Goal: Transaction & Acquisition: Download file/media

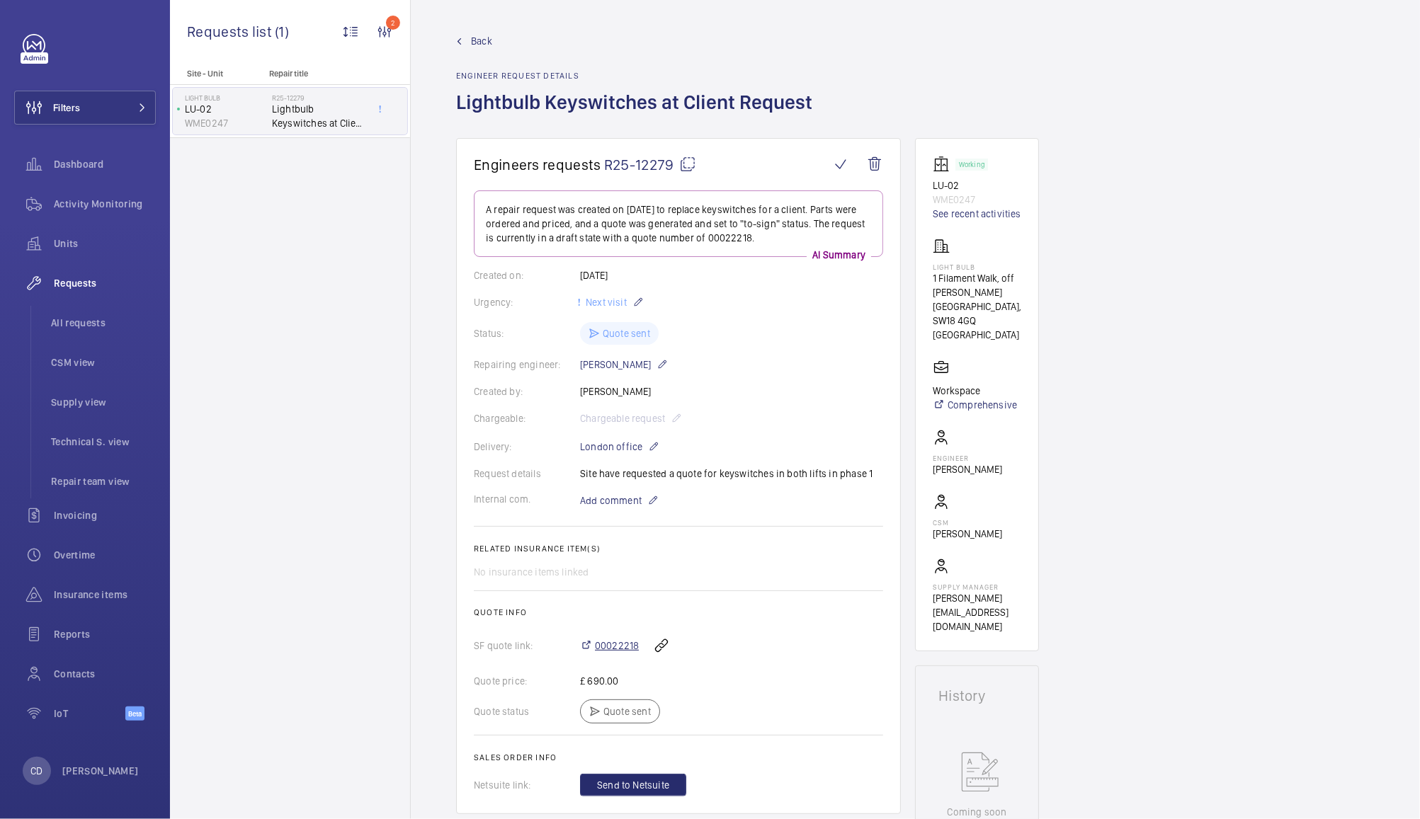
click at [611, 644] on span "00022218" at bounding box center [617, 646] width 44 height 14
click at [79, 201] on span "Activity Monitoring" at bounding box center [105, 204] width 102 height 14
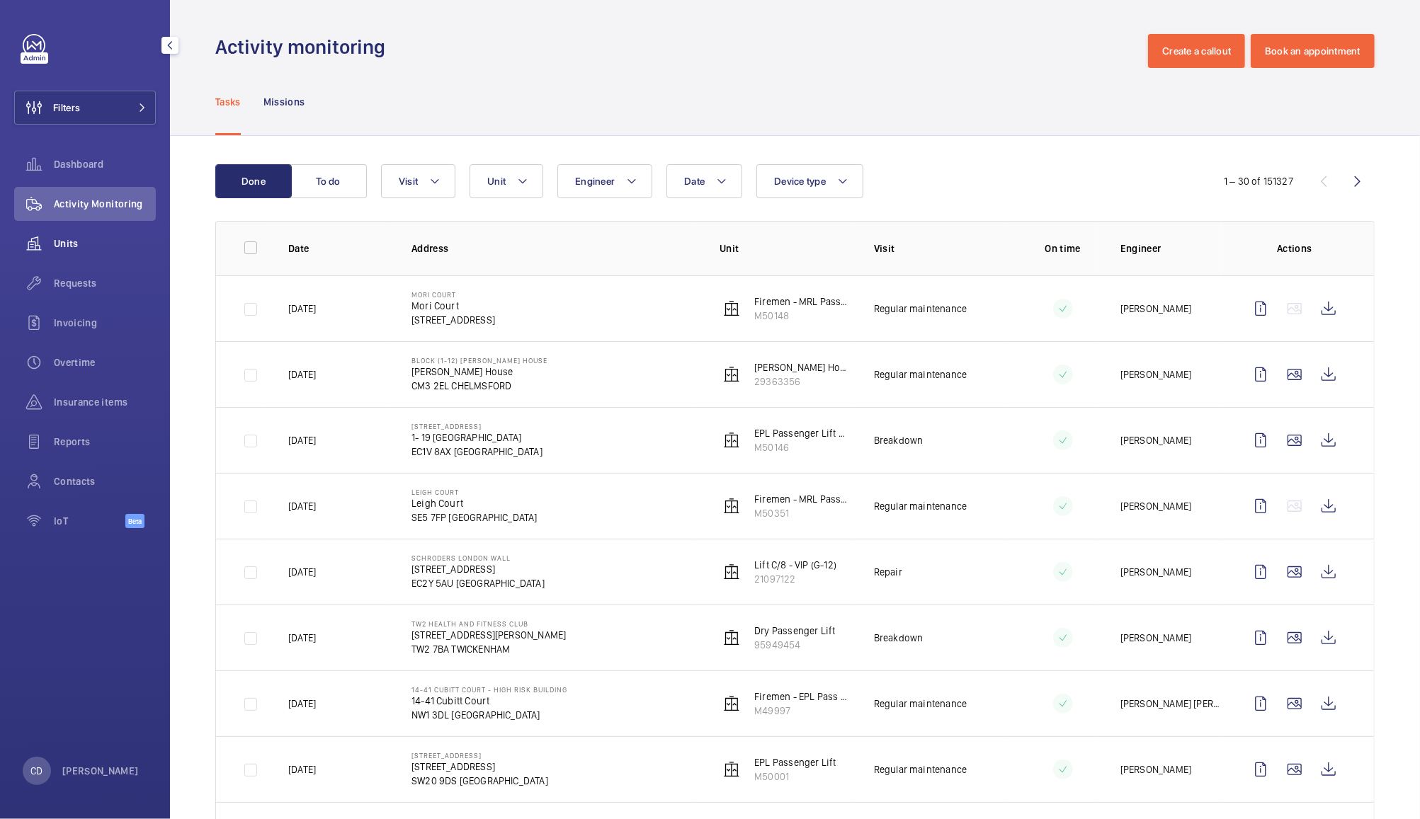
click at [70, 243] on span "Units" at bounding box center [105, 243] width 102 height 14
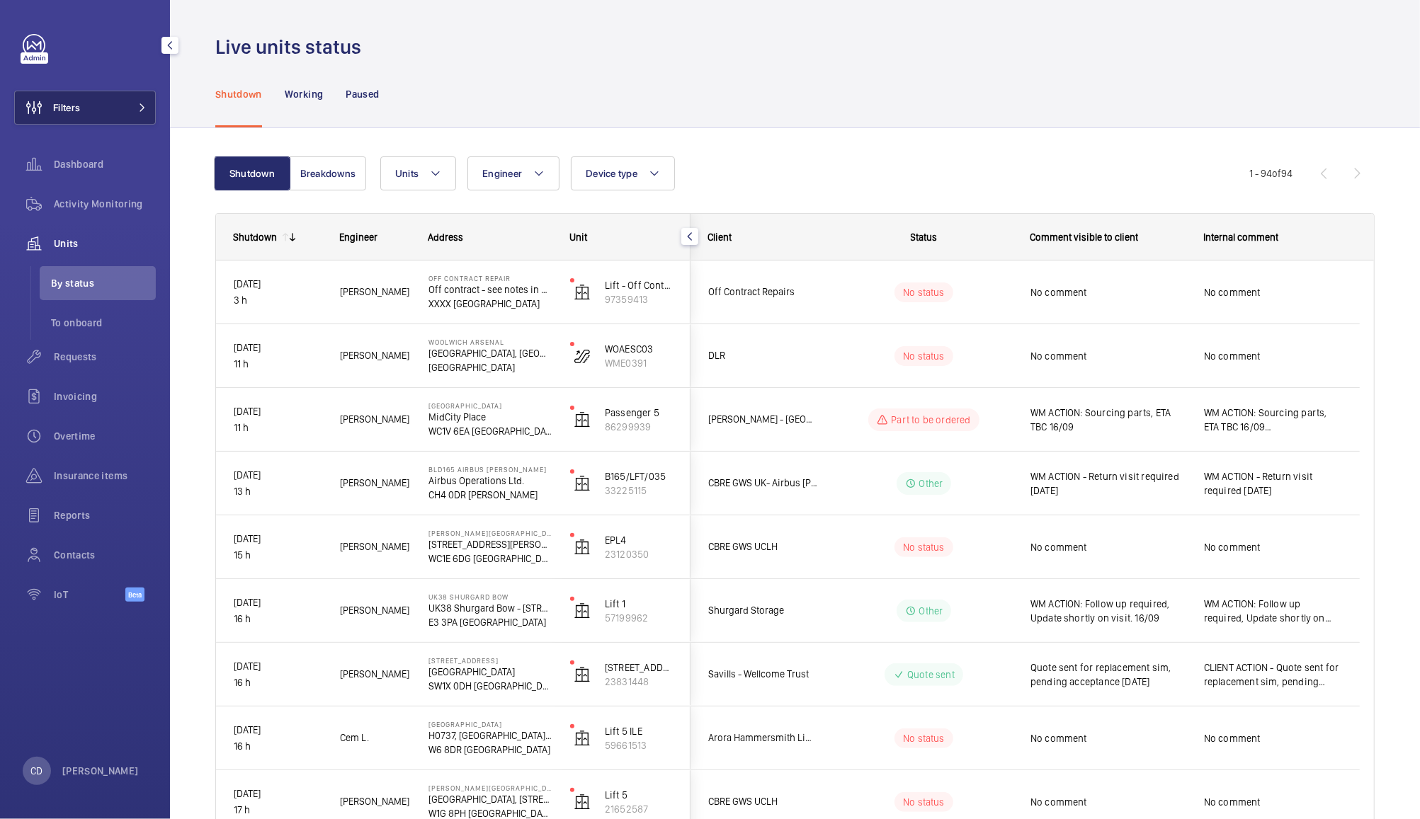
click at [77, 106] on span "Filters" at bounding box center [66, 108] width 27 height 14
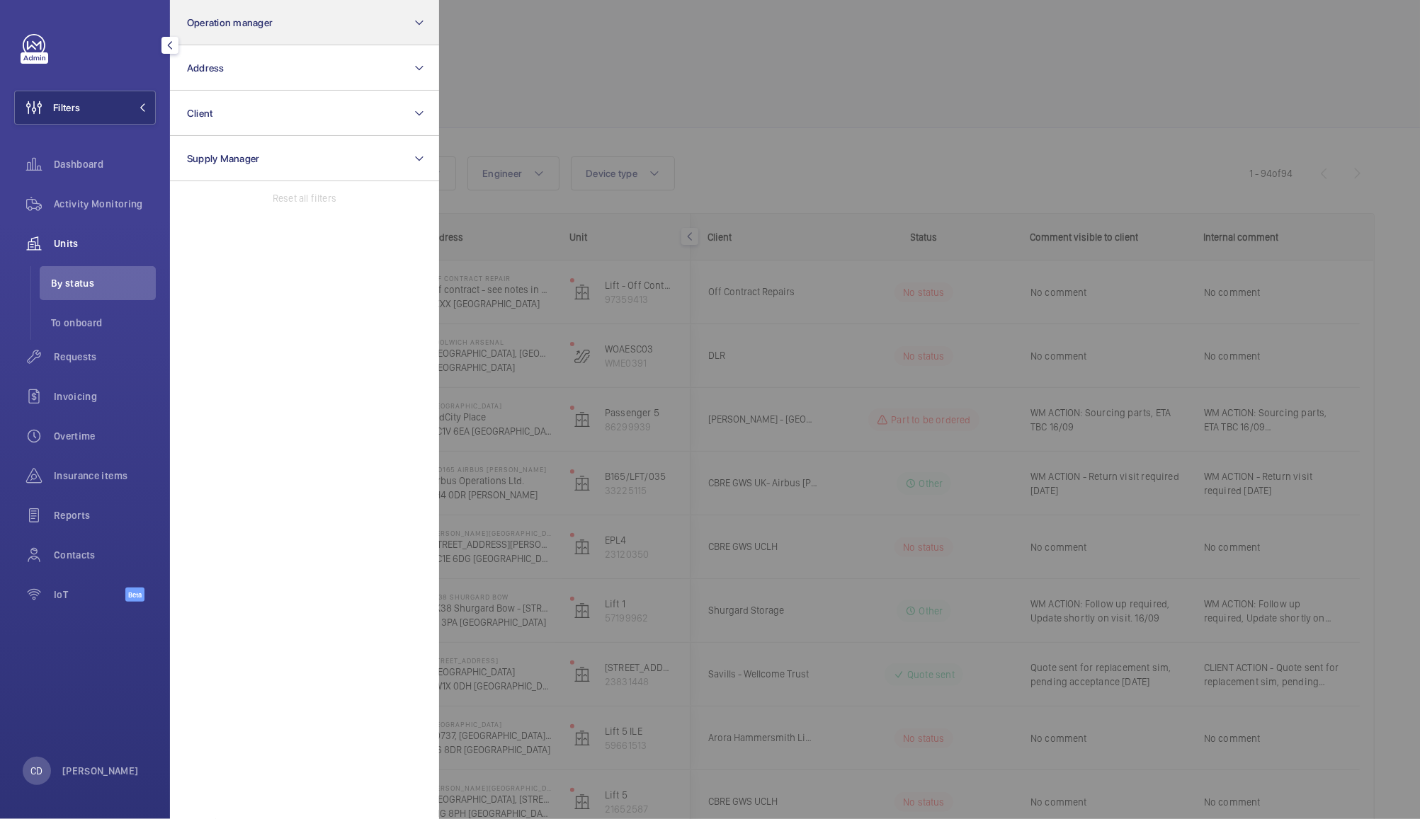
click at [339, 15] on button "Operation manager" at bounding box center [304, 22] width 269 height 45
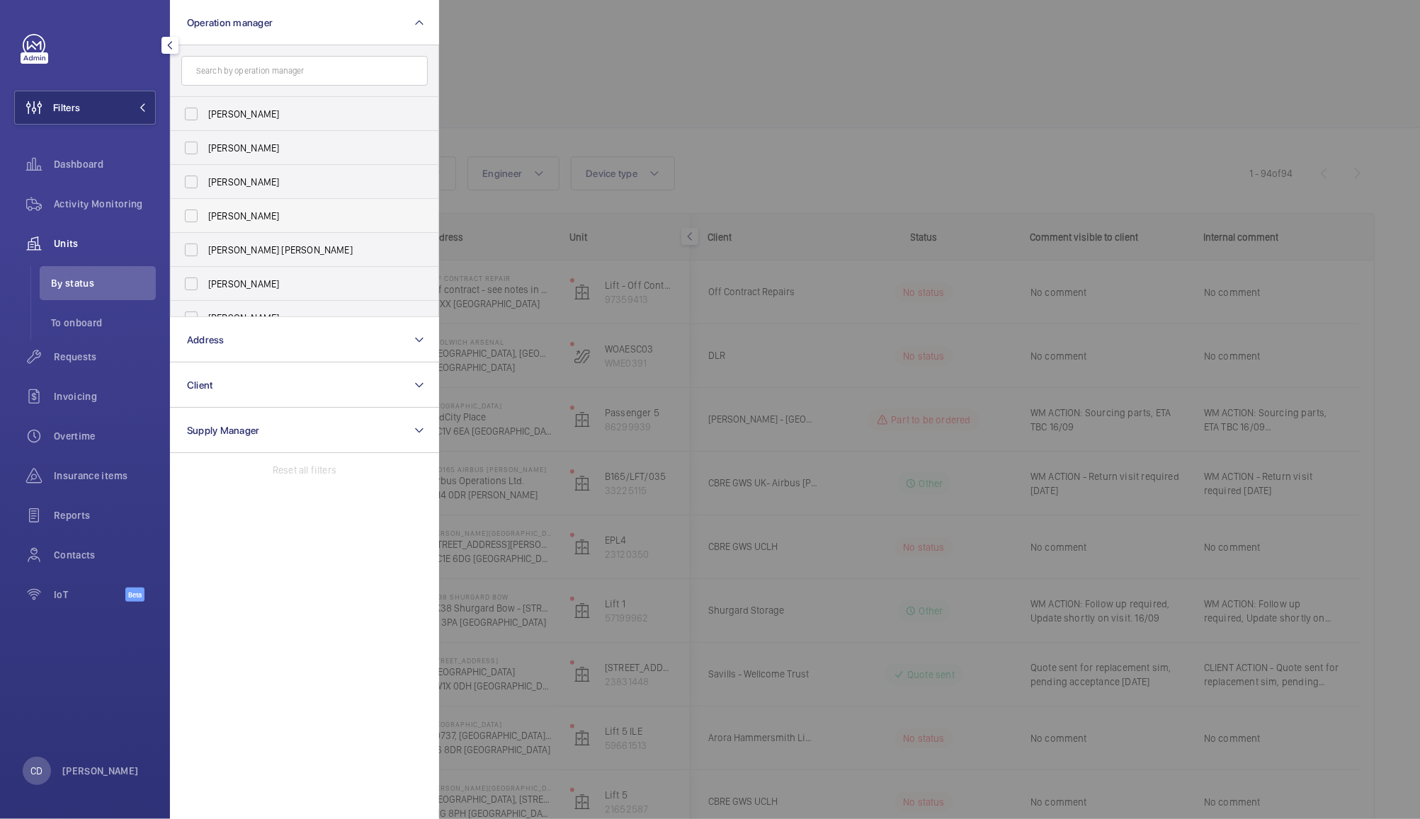
click at [243, 215] on span "[PERSON_NAME]" at bounding box center [305, 216] width 195 height 14
click at [205, 215] on input "[PERSON_NAME]" at bounding box center [191, 216] width 28 height 28
checkbox input "true"
click at [613, 69] on div at bounding box center [1149, 409] width 1420 height 819
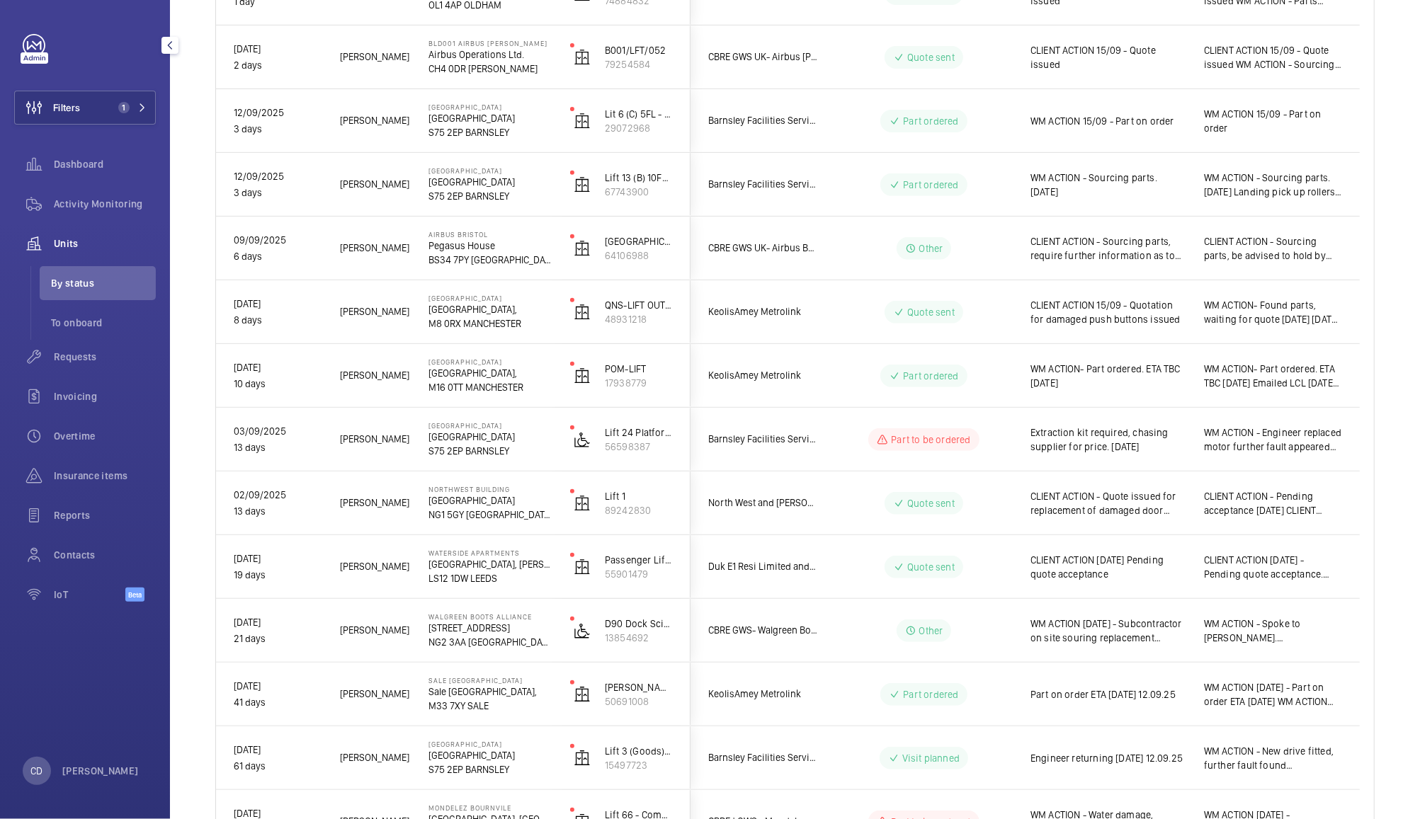
scroll to position [465, 0]
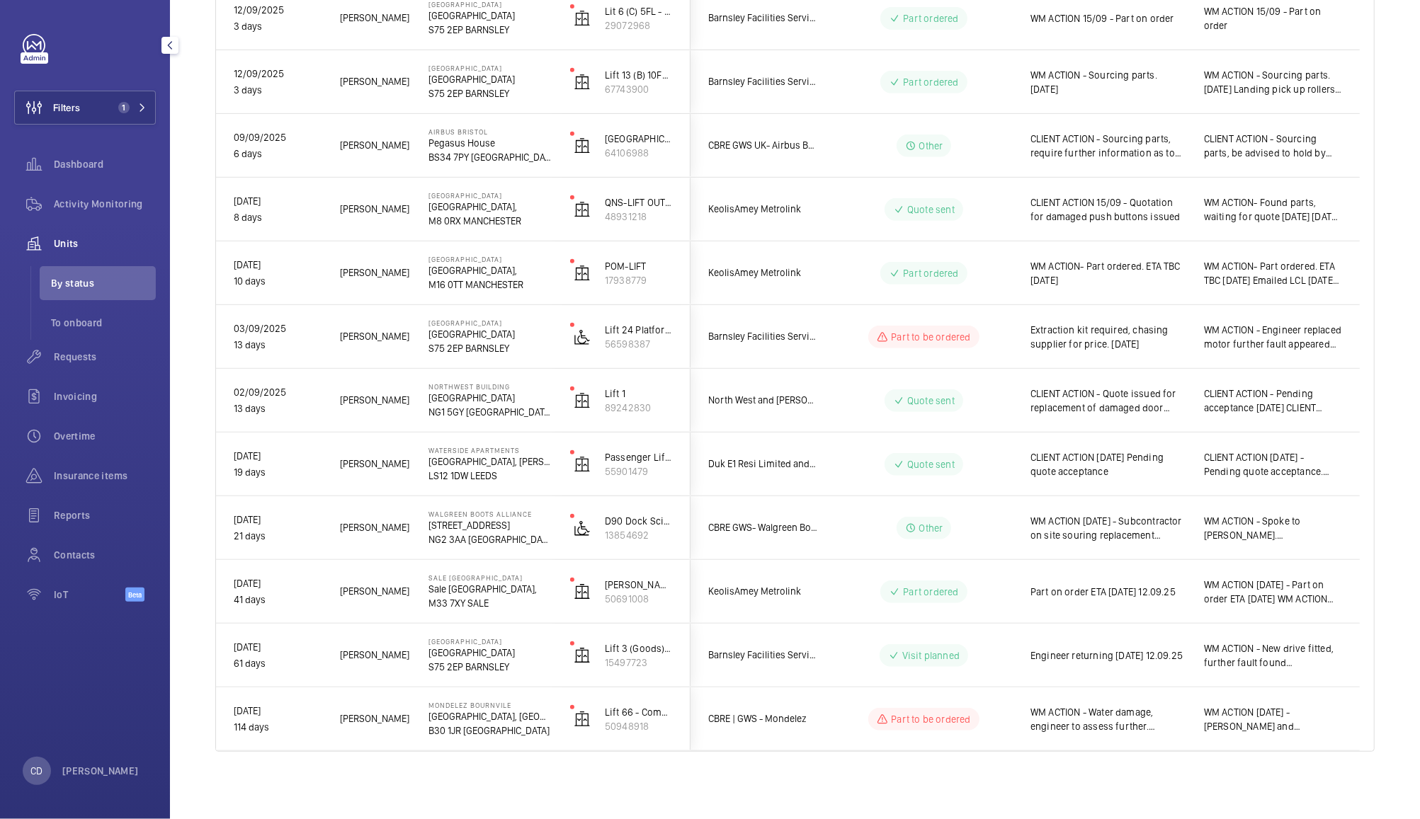
click at [1140, 599] on span "Part on order ETA [DATE] 12.09.25" at bounding box center [1107, 592] width 155 height 14
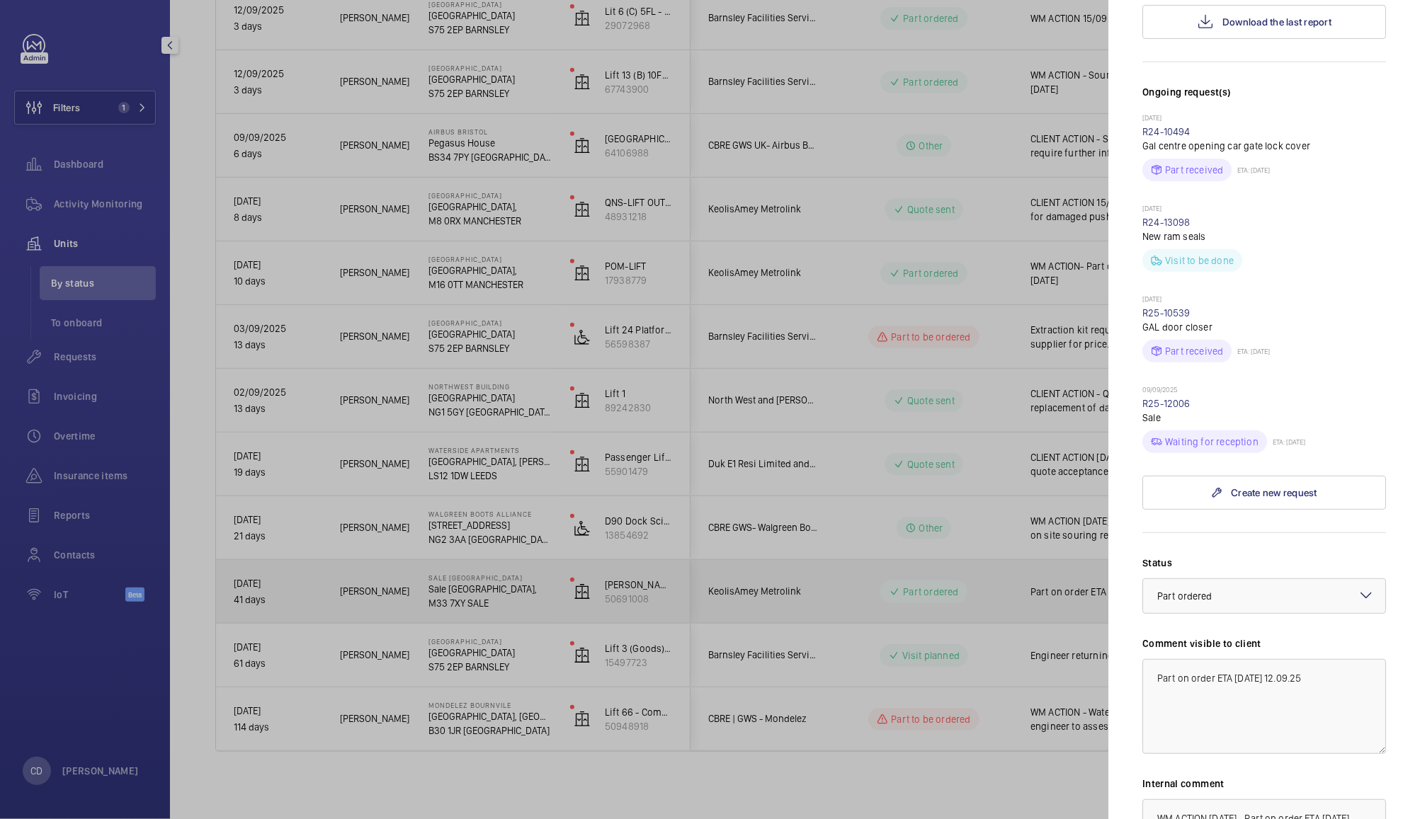
scroll to position [322, 0]
click at [1170, 406] on link "R25-12006" at bounding box center [1166, 404] width 48 height 11
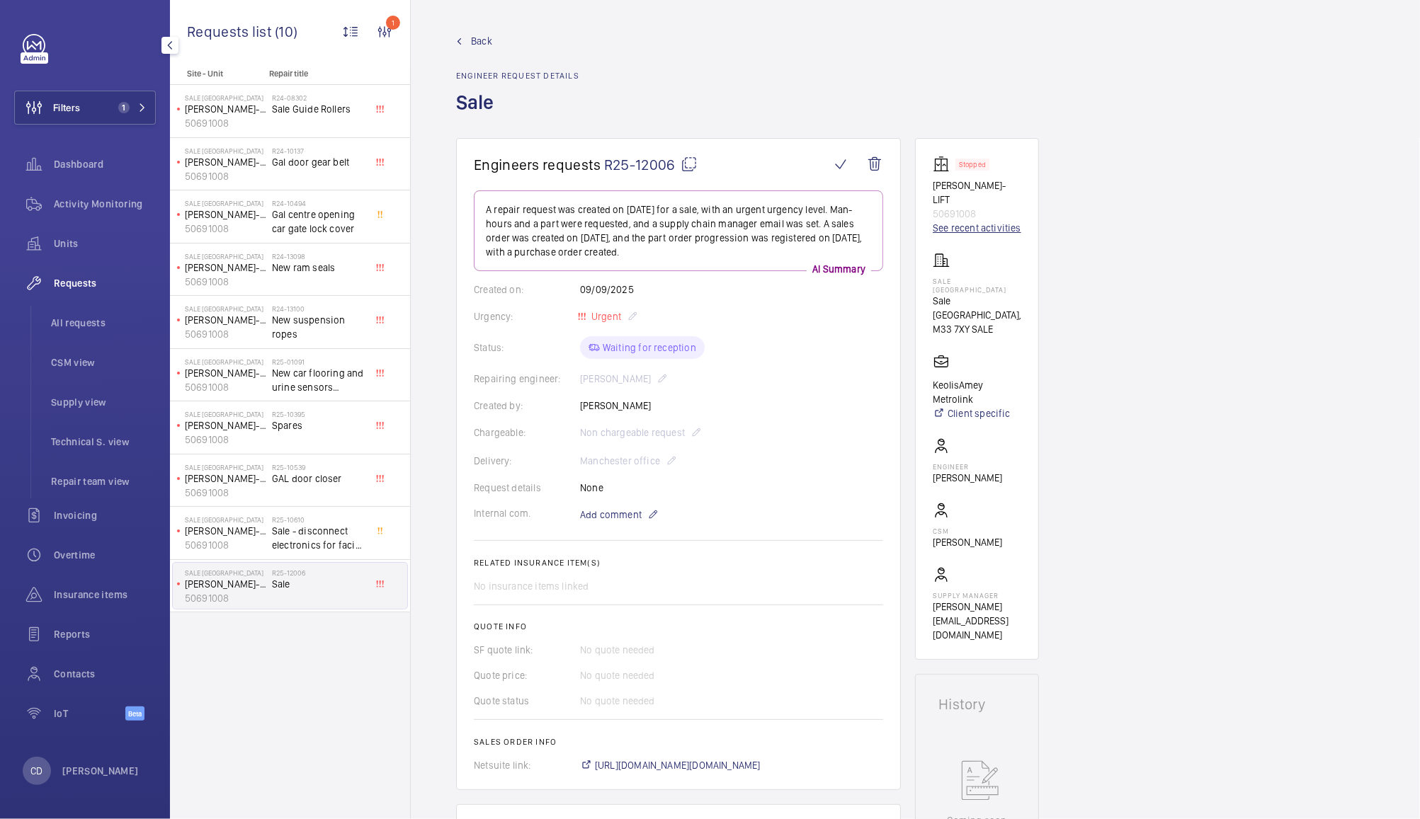
click at [991, 221] on link "See recent activities" at bounding box center [977, 228] width 89 height 14
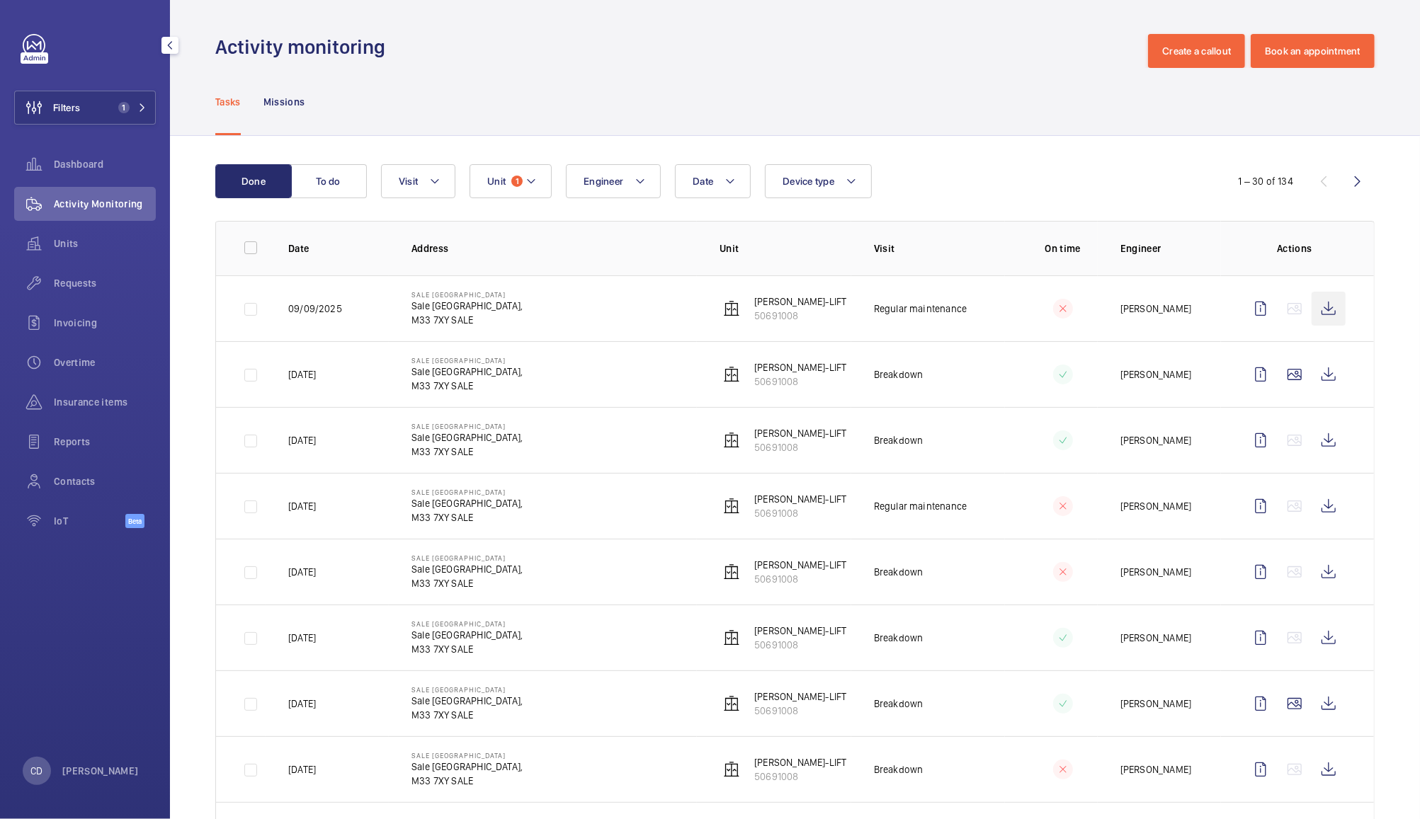
click at [1312, 311] on wm-front-icon-button at bounding box center [1328, 309] width 34 height 34
click at [1311, 377] on wm-front-icon-button at bounding box center [1328, 375] width 34 height 34
